Goal: Information Seeking & Learning: Find specific page/section

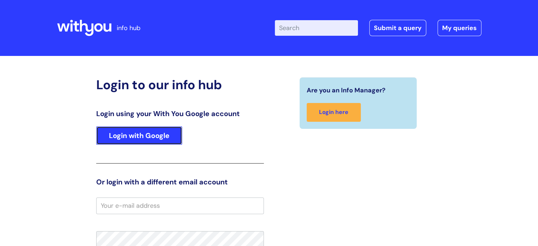
click at [120, 132] on link "Login with Google" at bounding box center [139, 135] width 86 height 18
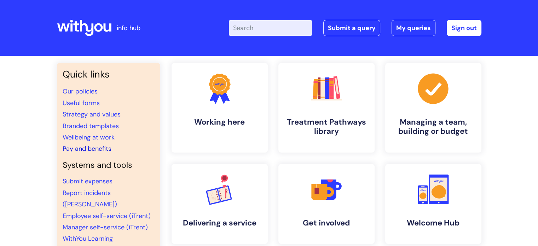
click at [83, 148] on link "Pay and benefits" at bounding box center [87, 148] width 49 height 8
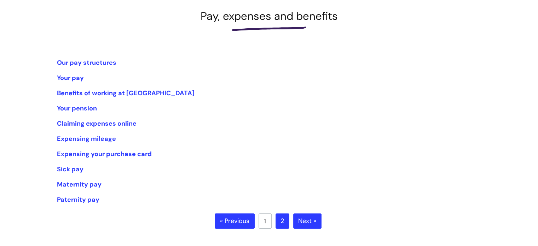
scroll to position [106, 0]
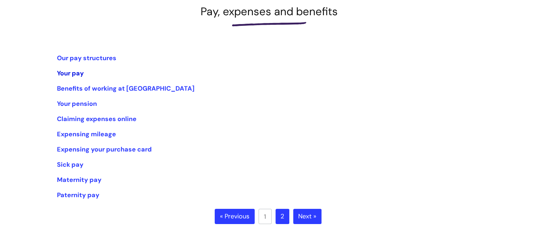
click at [61, 73] on link "Your pay" at bounding box center [70, 73] width 27 height 8
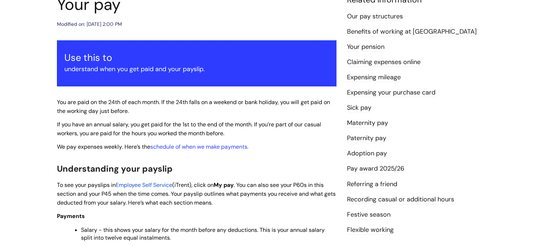
scroll to position [106, 0]
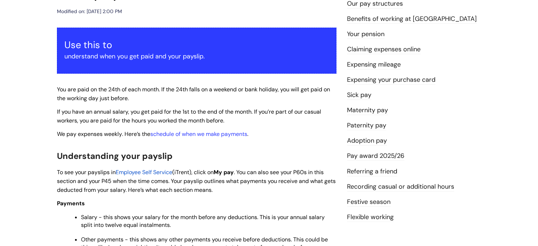
click at [133, 171] on span "Employee Self Service" at bounding box center [144, 171] width 57 height 7
